Goal: Task Accomplishment & Management: Manage account settings

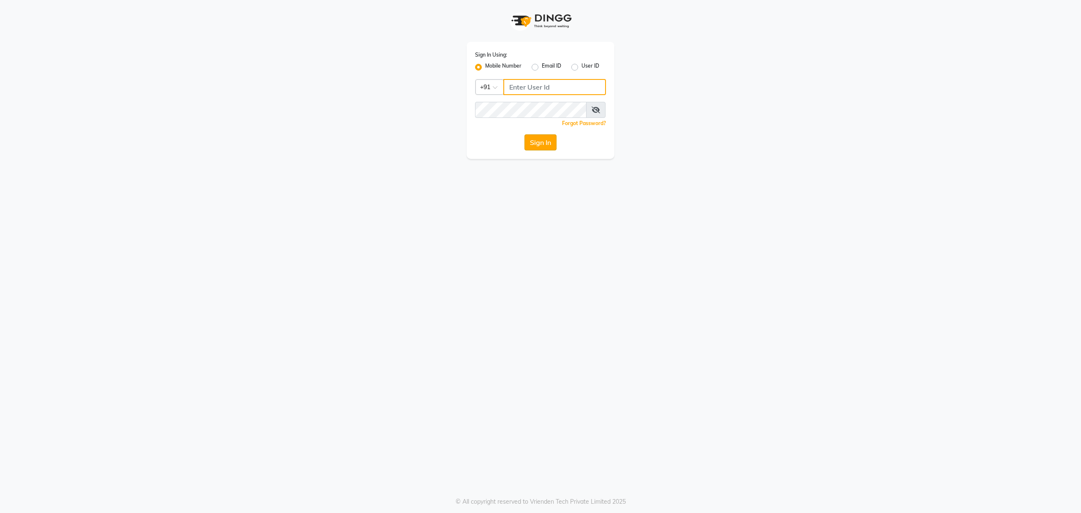
type input "8010688556"
click at [544, 143] on button "Sign In" at bounding box center [541, 142] width 32 height 16
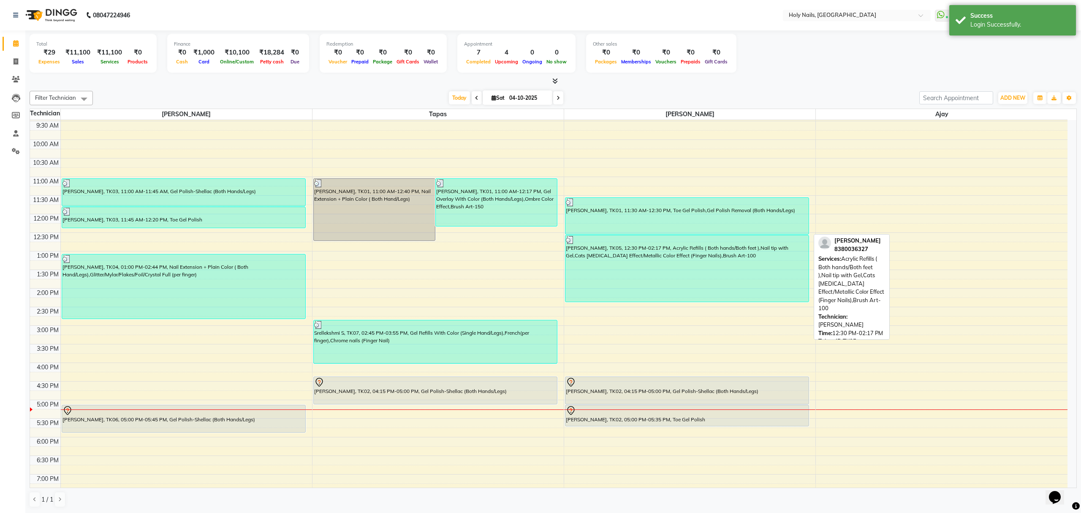
scroll to position [122, 0]
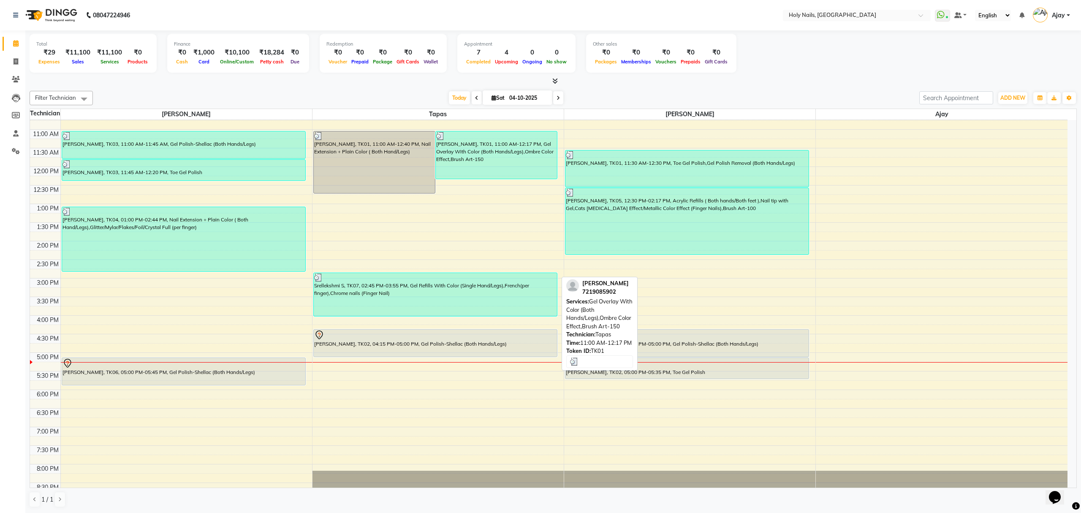
scroll to position [122, 0]
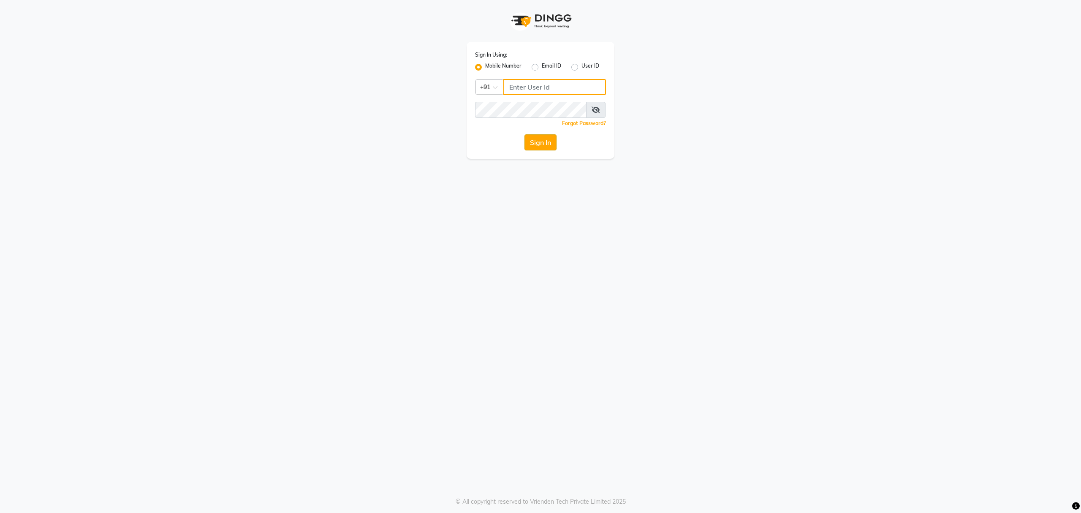
type input "8010688556"
click at [536, 145] on button "Sign In" at bounding box center [541, 142] width 32 height 16
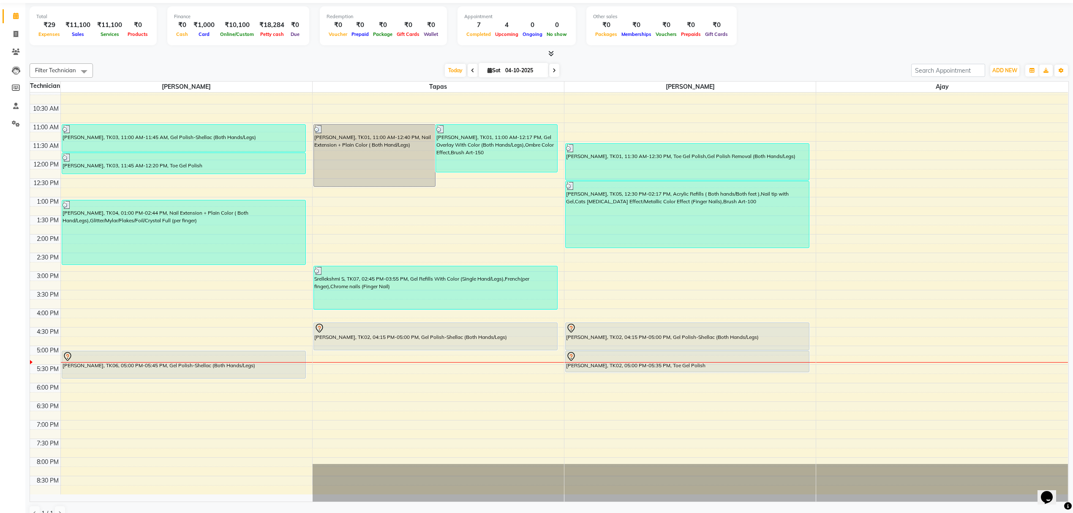
scroll to position [41, 0]
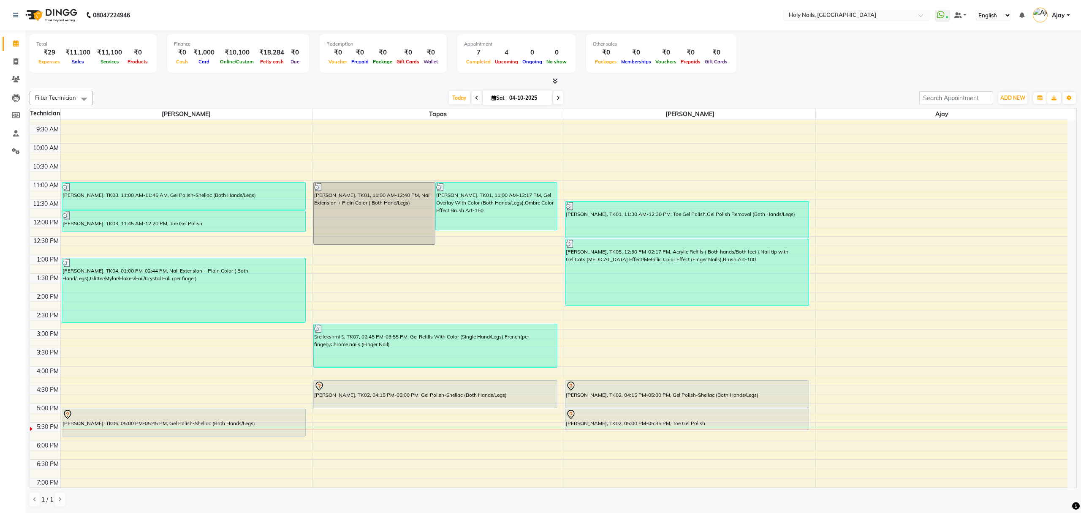
scroll to position [122, 0]
